Goal: Information Seeking & Learning: Learn about a topic

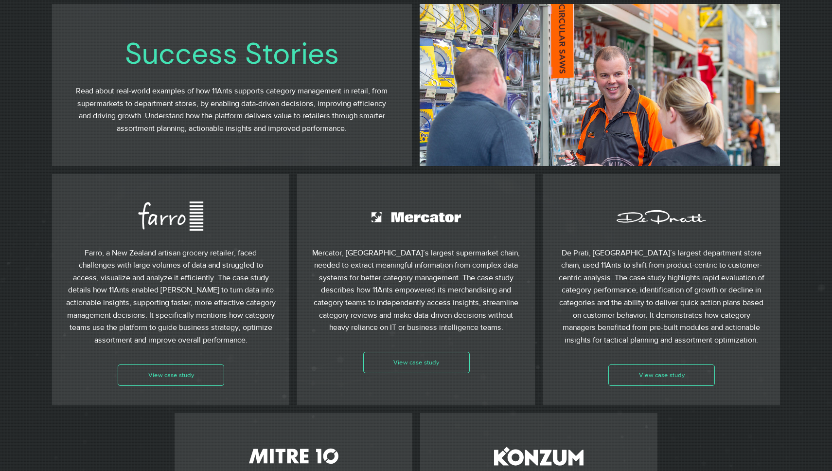
scroll to position [4108, 0]
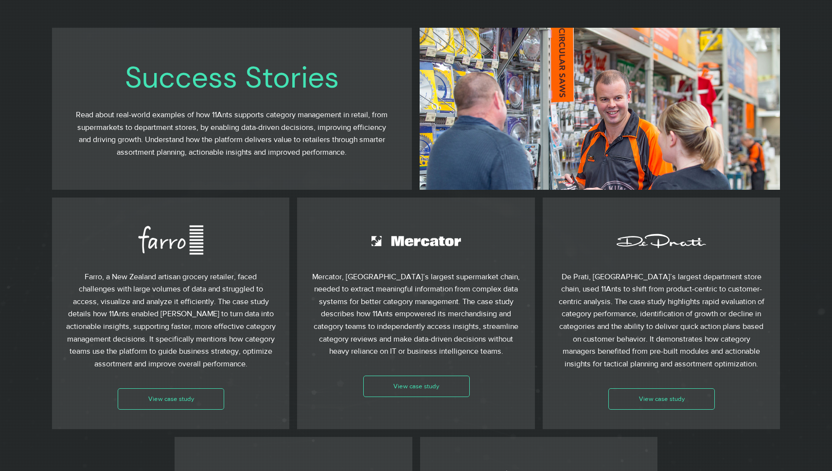
scroll to position [4053, 0]
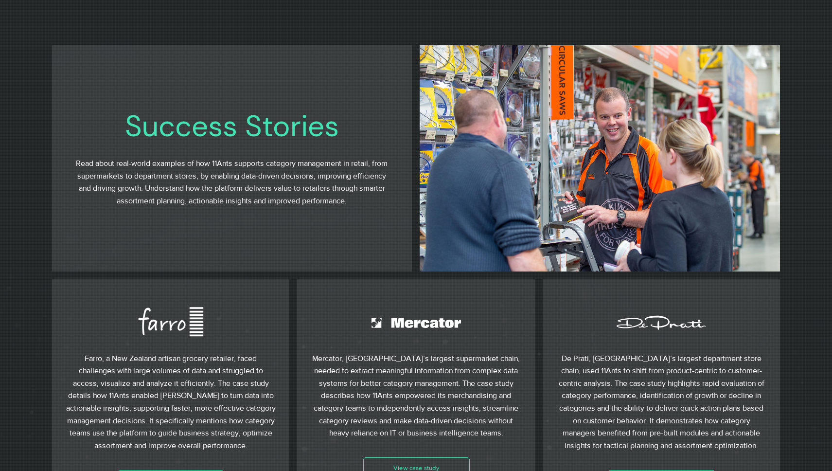
scroll to position [4062, 0]
